Goal: Task Accomplishment & Management: Manage account settings

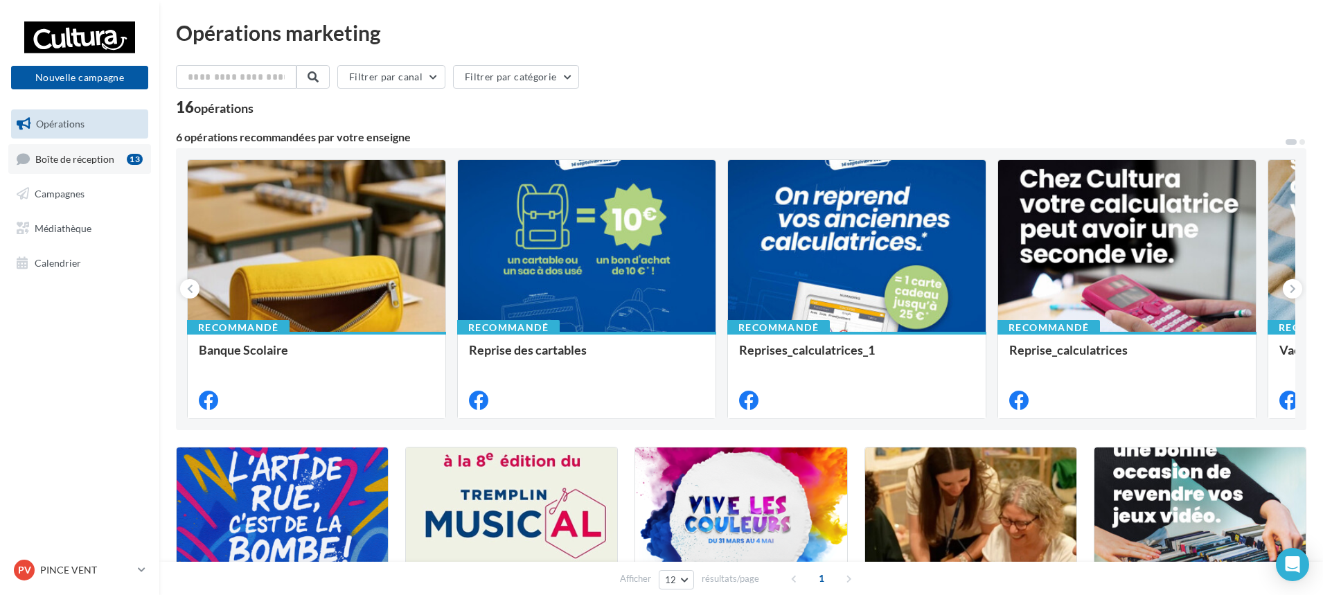
click at [109, 158] on span "Boîte de réception" at bounding box center [74, 158] width 79 height 12
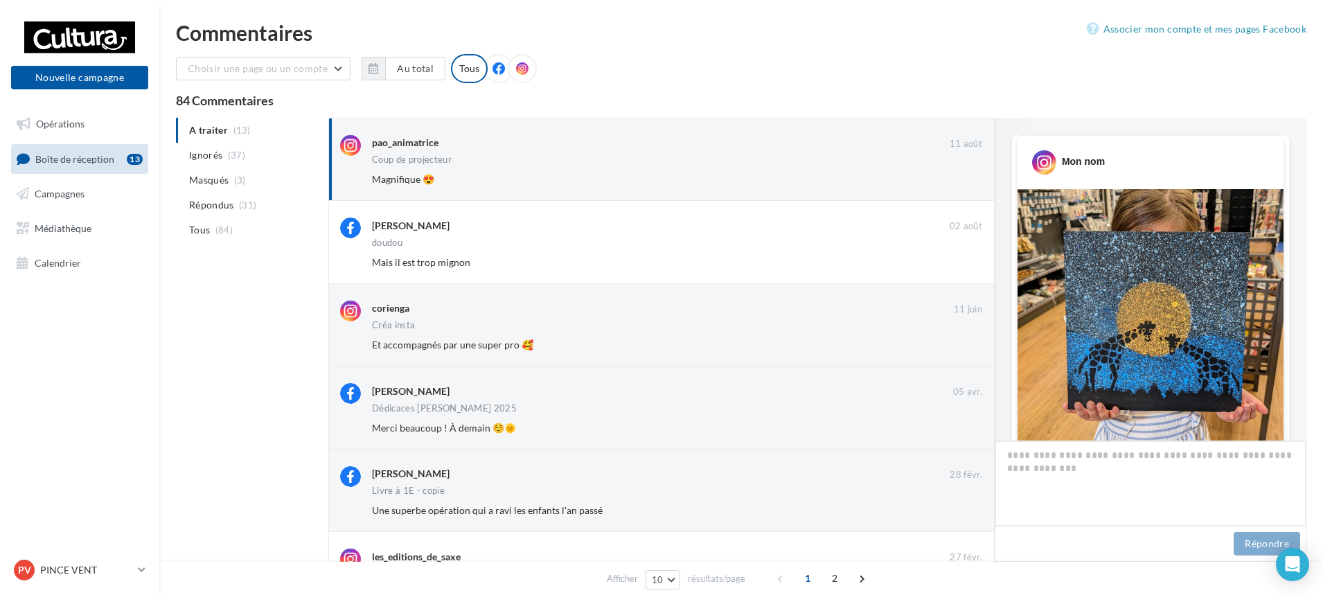
scroll to position [410, 0]
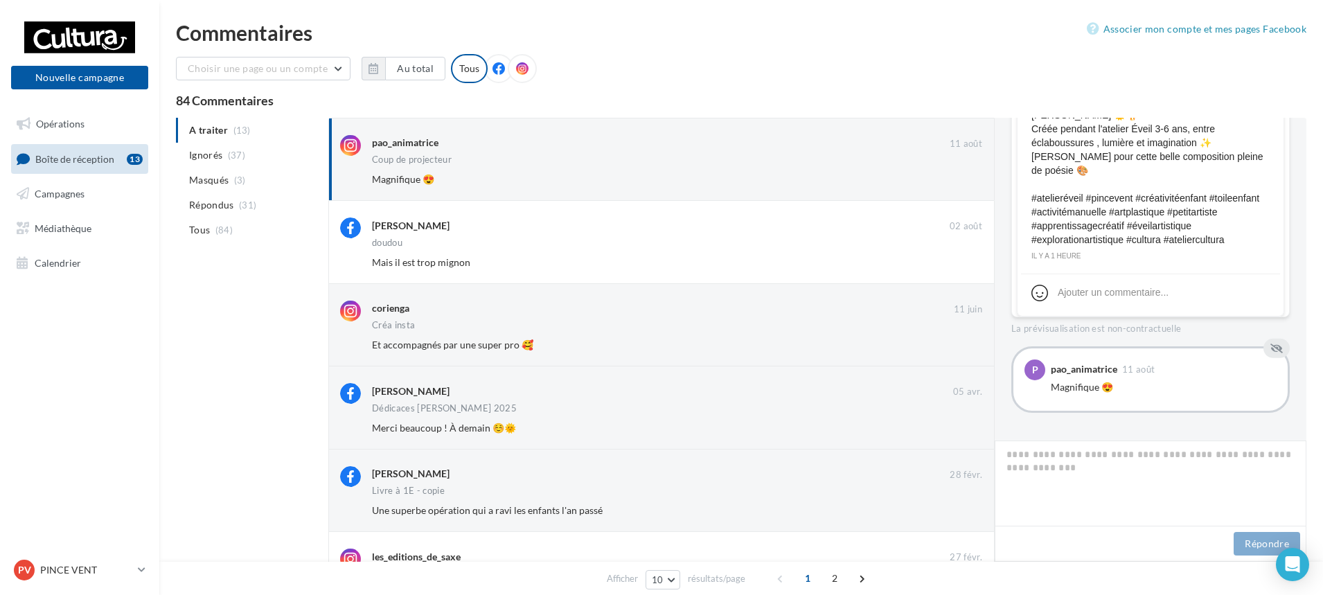
click at [223, 128] on ul "A traiter (13) Ignorés (37) Masqués (3) Répondus (31) Tous (84)" at bounding box center [249, 180] width 147 height 125
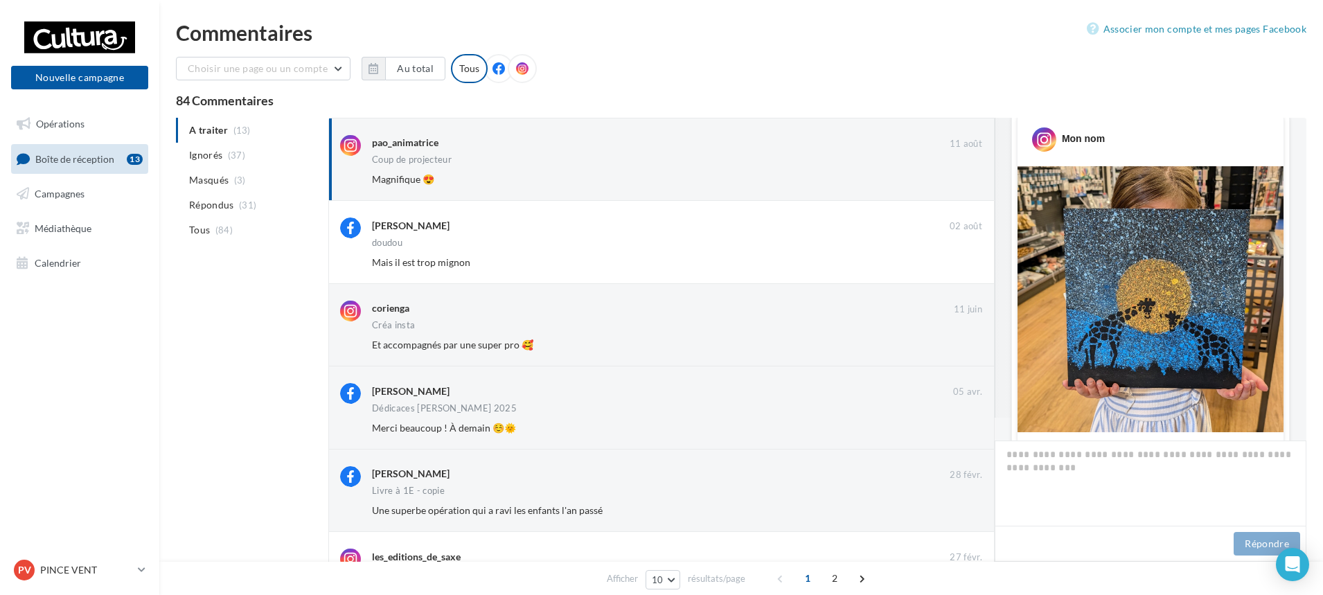
scroll to position [0, 0]
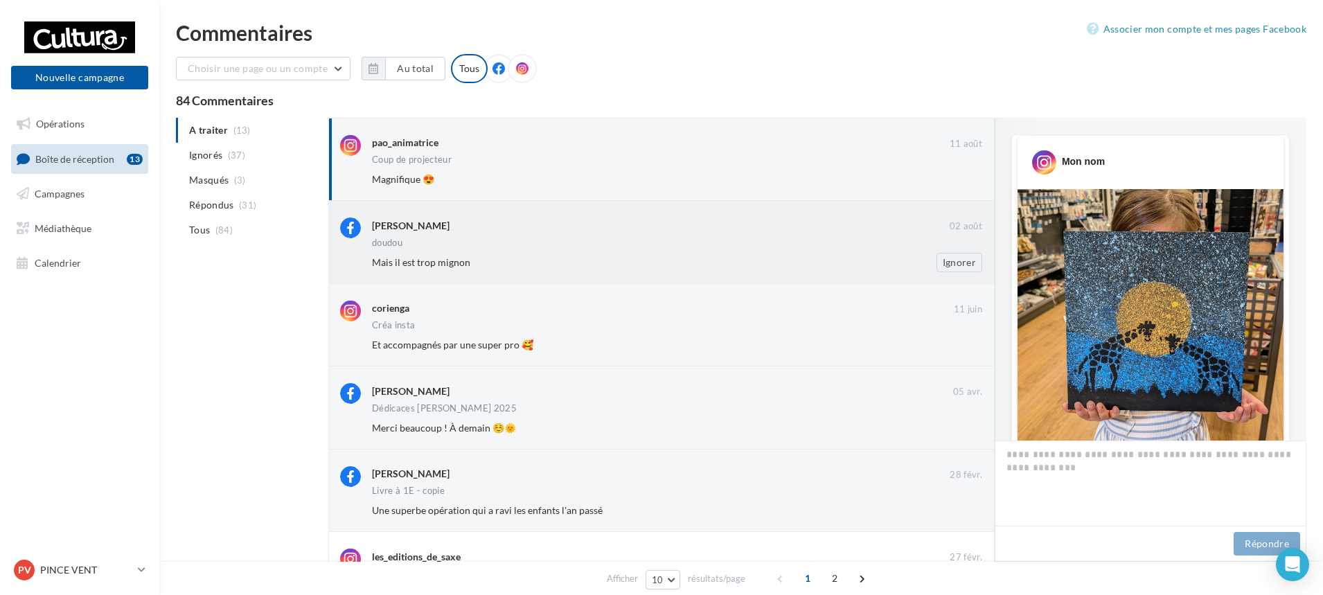
click at [445, 251] on div "Emy Parker 02 août doudou Mais il est trop mignon Ignorer" at bounding box center [677, 244] width 610 height 54
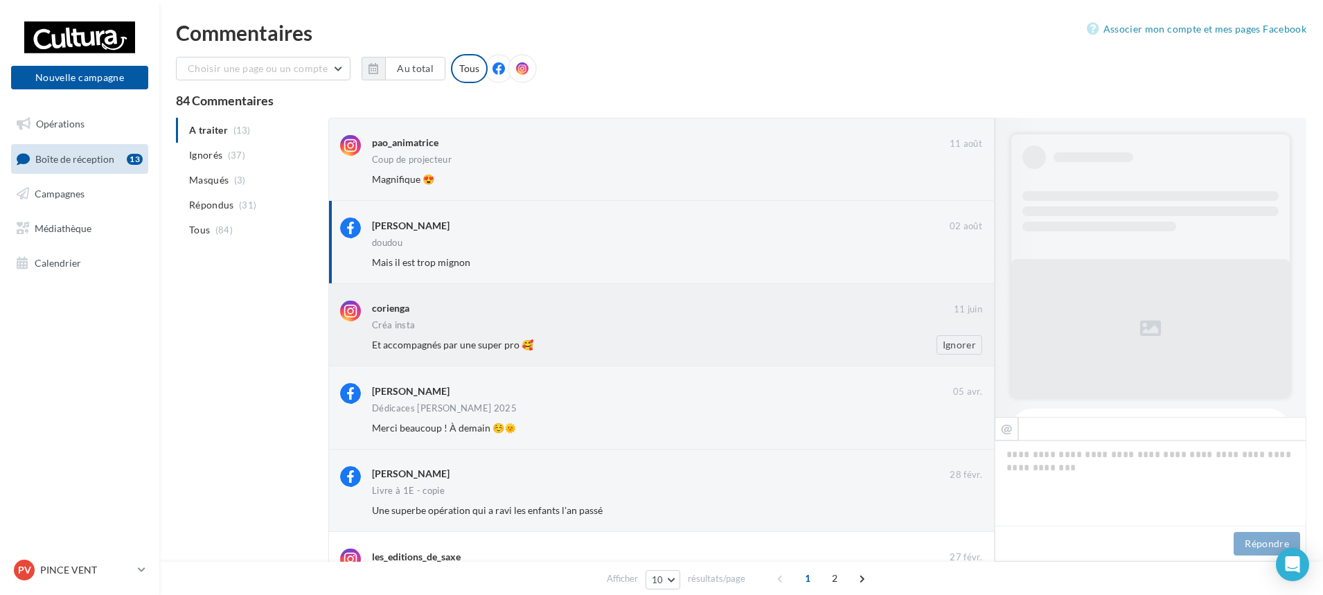
click at [631, 337] on div "Et accompagnés par une super pro 🥰 Ignorer" at bounding box center [682, 344] width 621 height 19
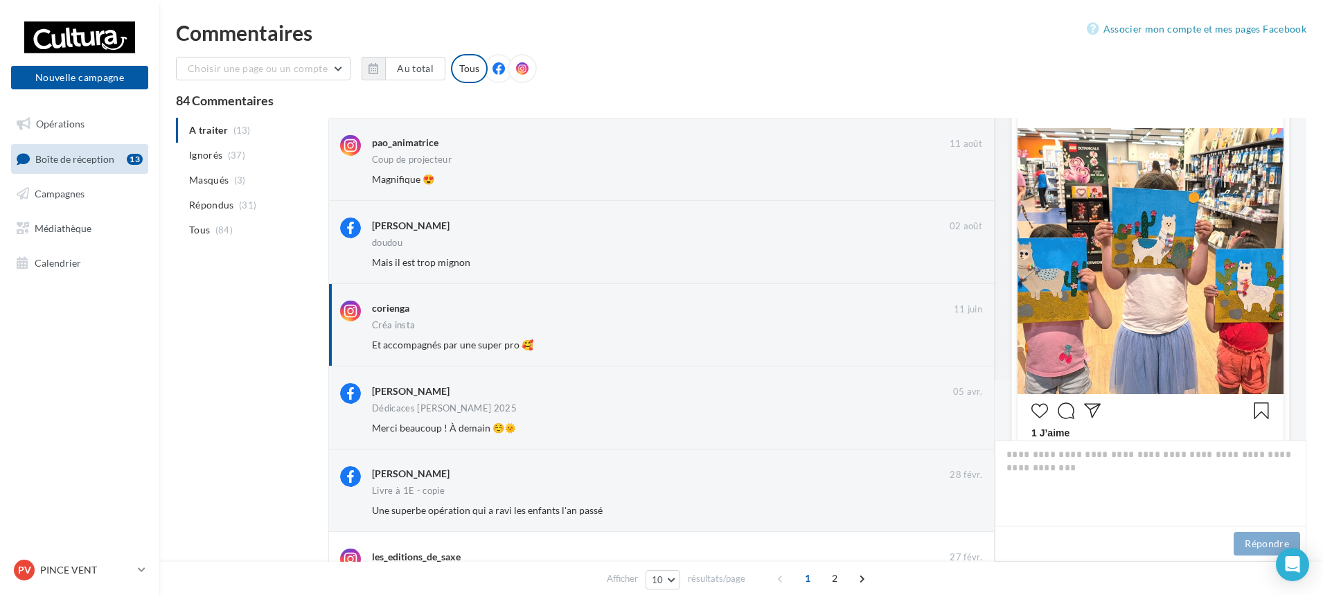
click at [98, 153] on span "Boîte de réception" at bounding box center [74, 158] width 79 height 12
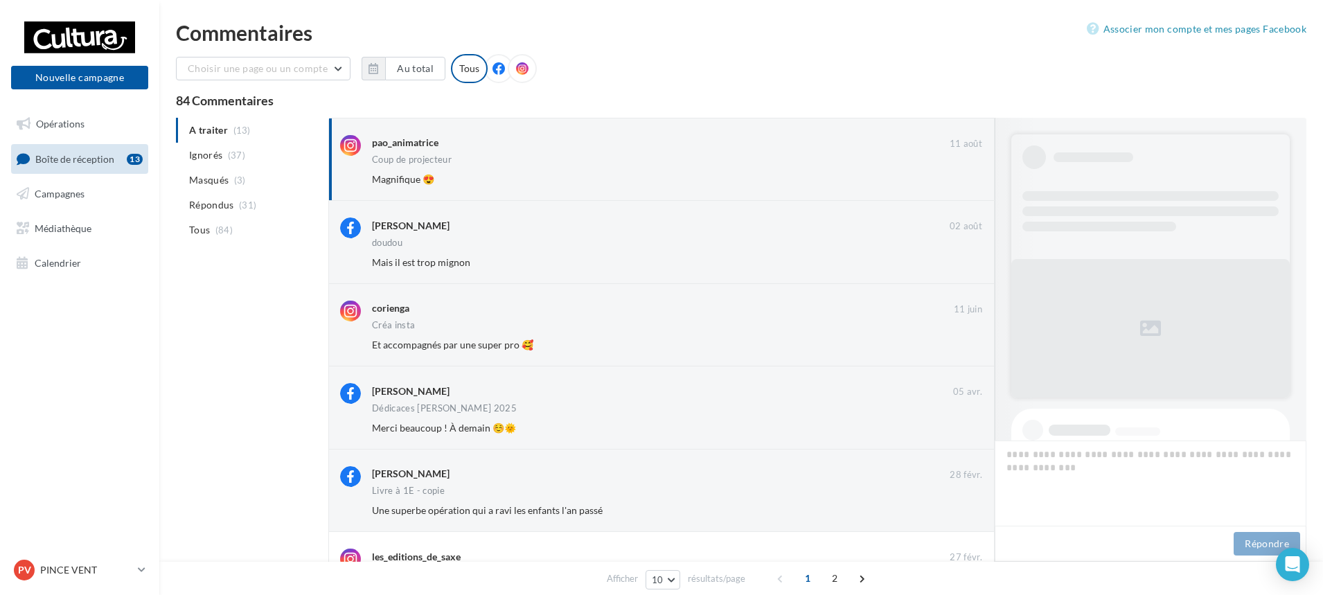
click at [242, 124] on ul "A traiter (13) Ignorés (37) [GEOGRAPHIC_DATA] (3) Répondus (31) Tous (84)" at bounding box center [249, 180] width 147 height 125
click at [215, 133] on ul "A traiter (13) Ignorés (37) [GEOGRAPHIC_DATA] (3) Répondus (31) Tous (84)" at bounding box center [249, 180] width 147 height 125
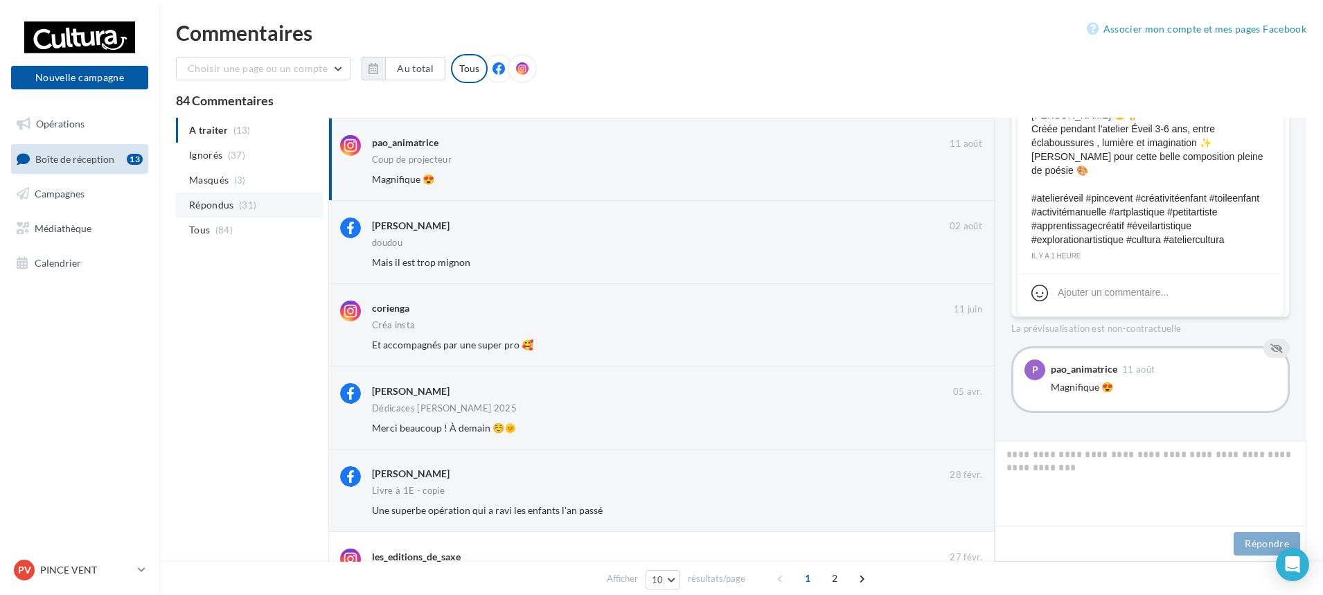
click at [239, 204] on span "(31)" at bounding box center [247, 204] width 17 height 11
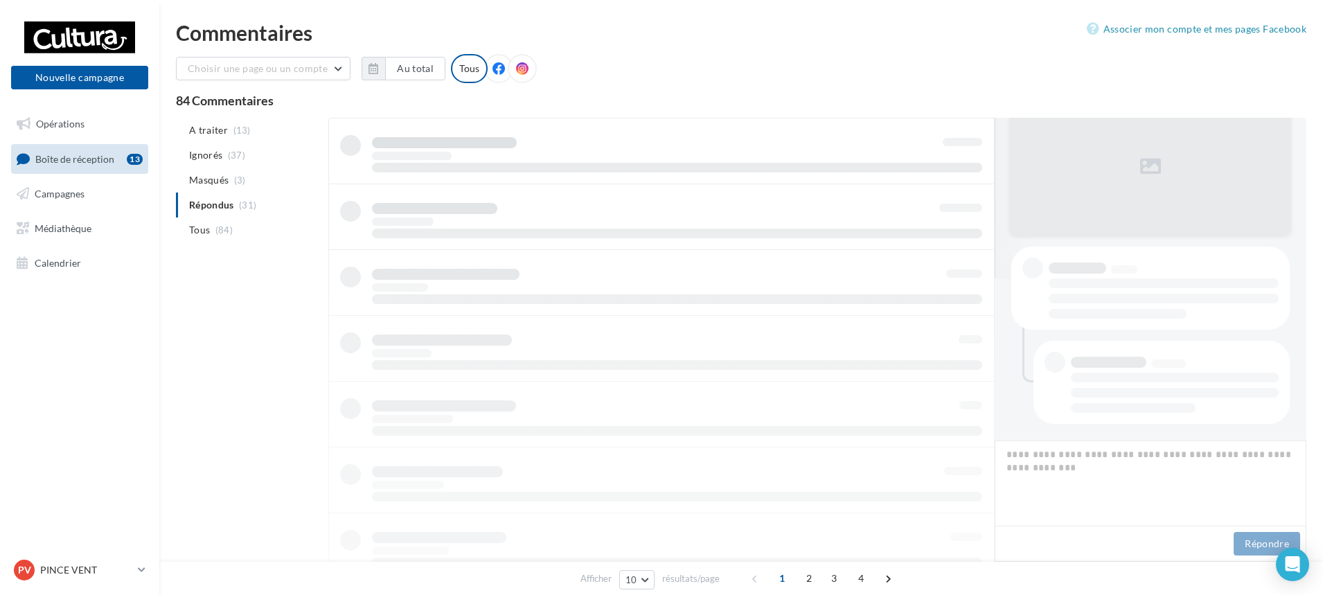
scroll to position [162, 0]
click at [226, 231] on span "(84)" at bounding box center [223, 229] width 17 height 11
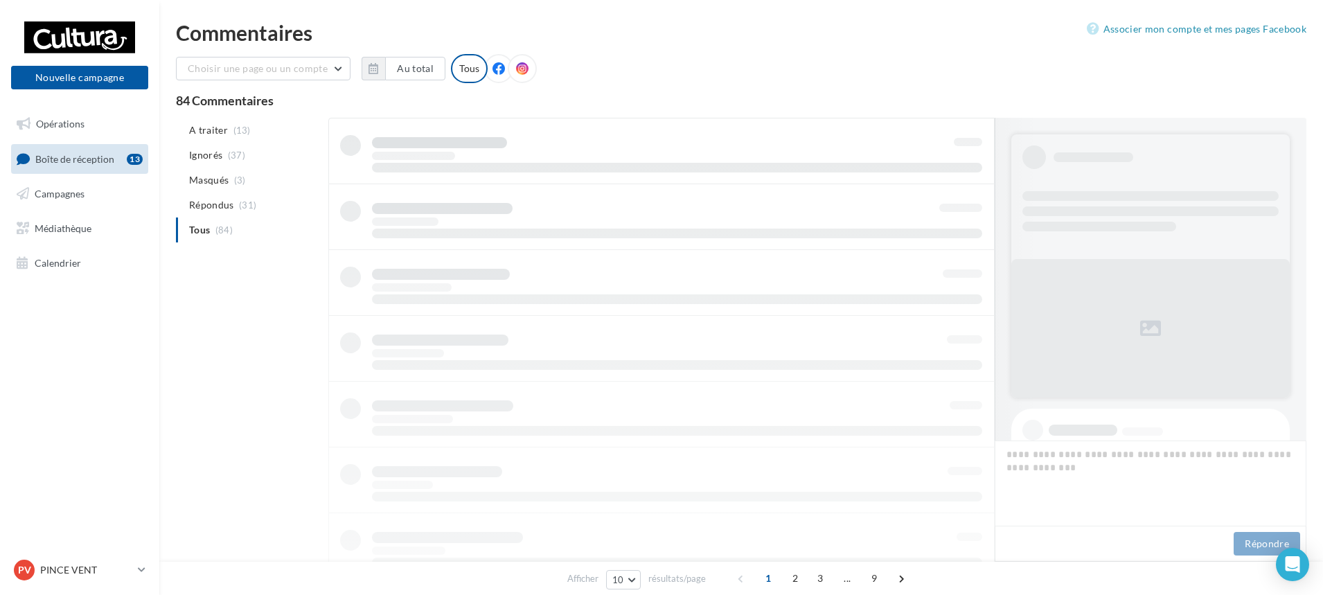
scroll to position [1, 0]
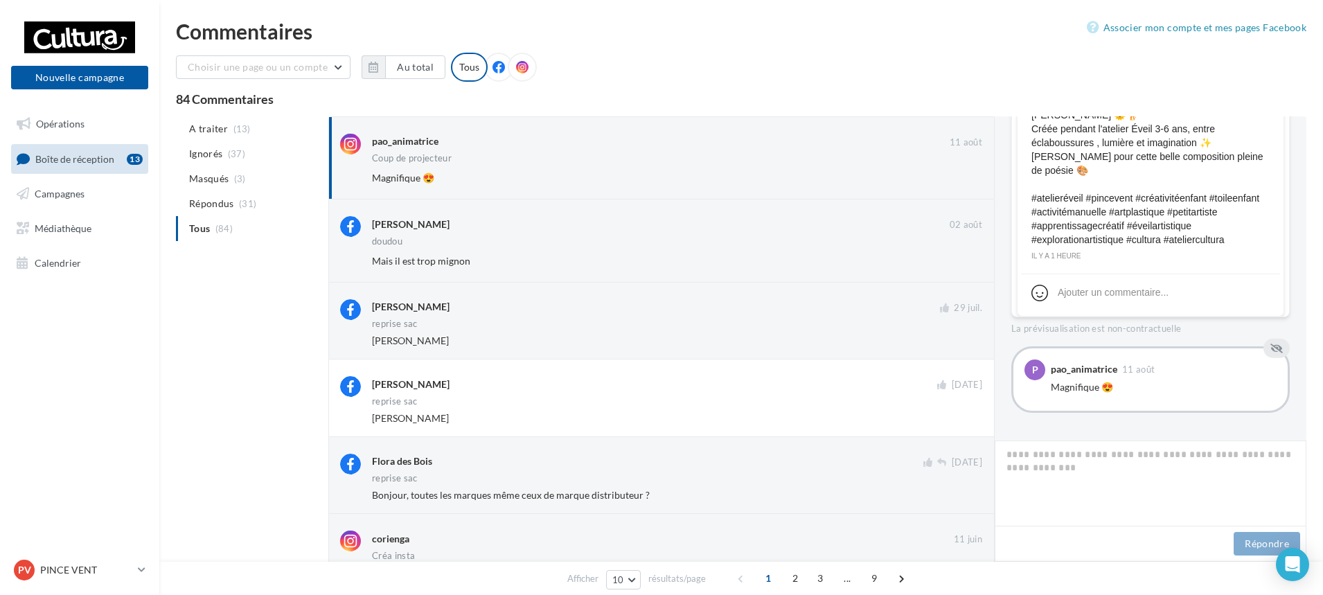
click at [494, 70] on icon at bounding box center [498, 67] width 12 height 12
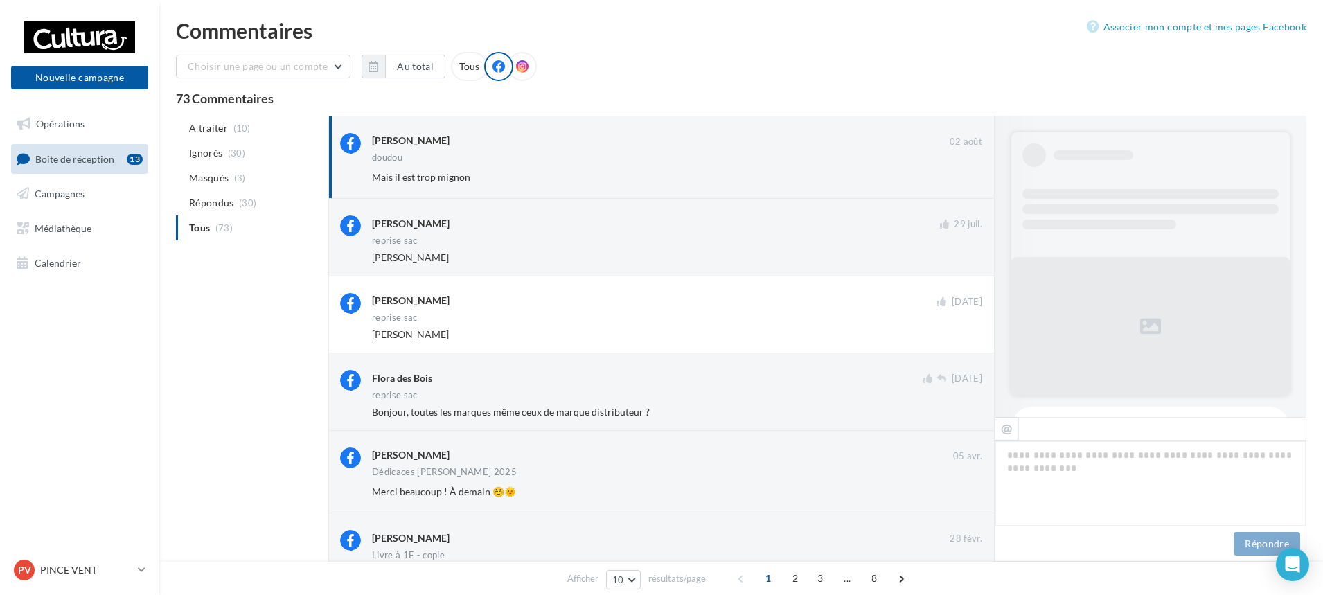
scroll to position [359, 0]
